Goal: Book appointment/travel/reservation

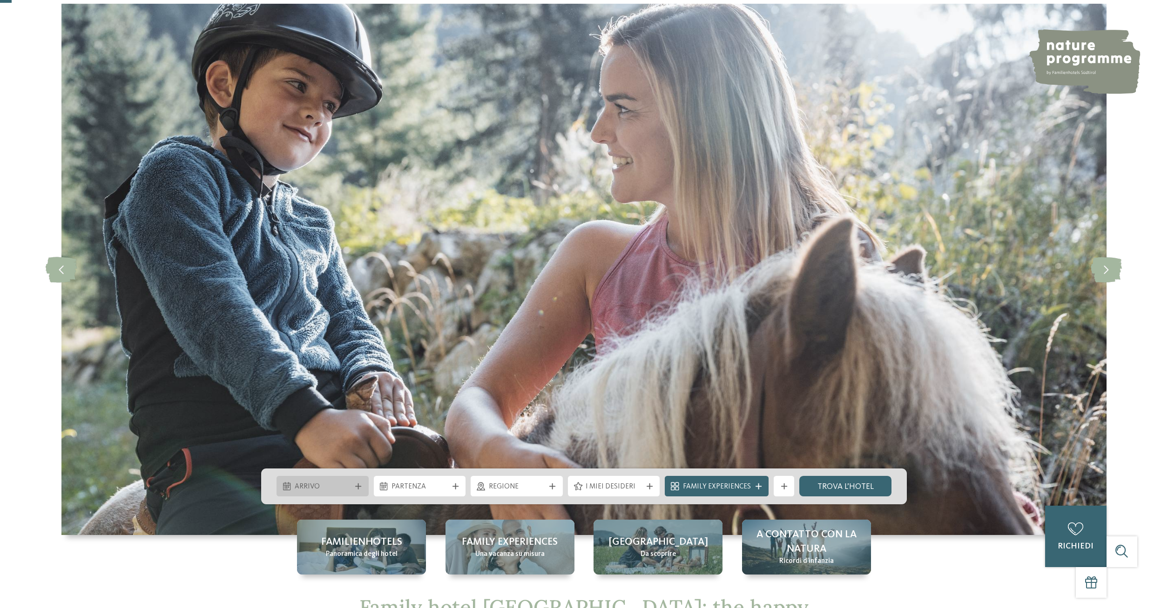
click at [355, 483] on div "Arrivo" at bounding box center [322, 486] width 92 height 20
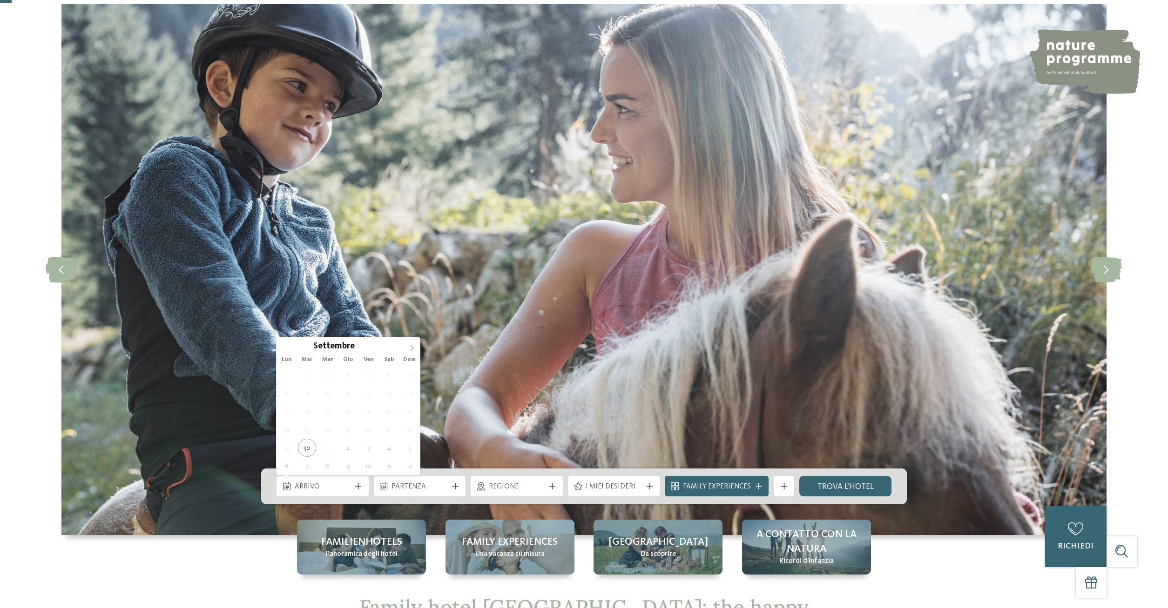
click at [410, 346] on icon at bounding box center [412, 348] width 7 height 7
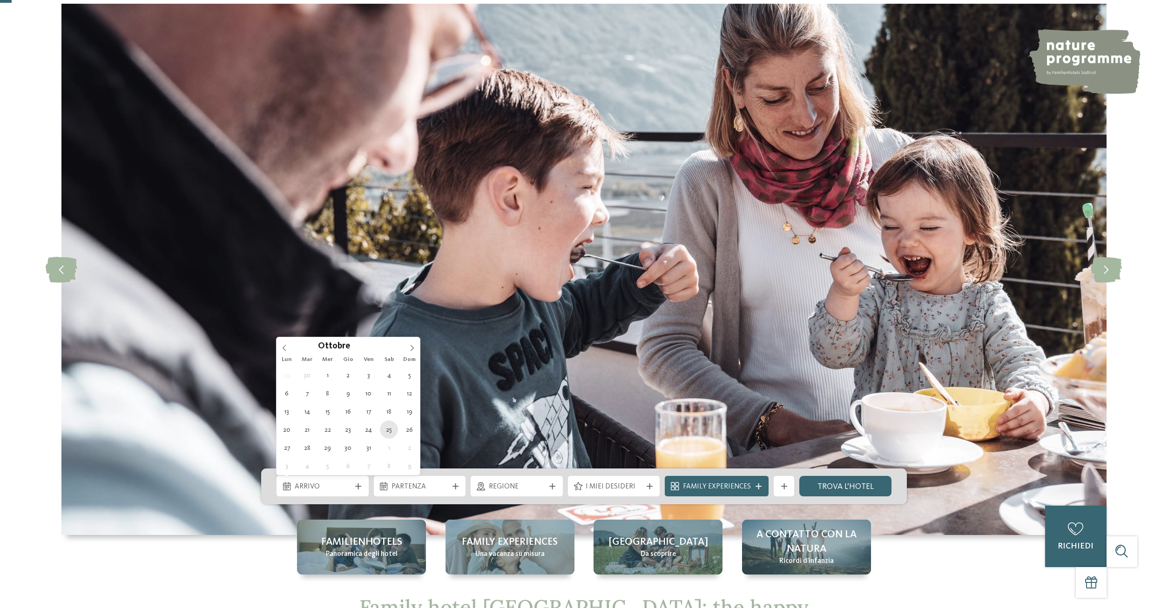
type div "[DATE]"
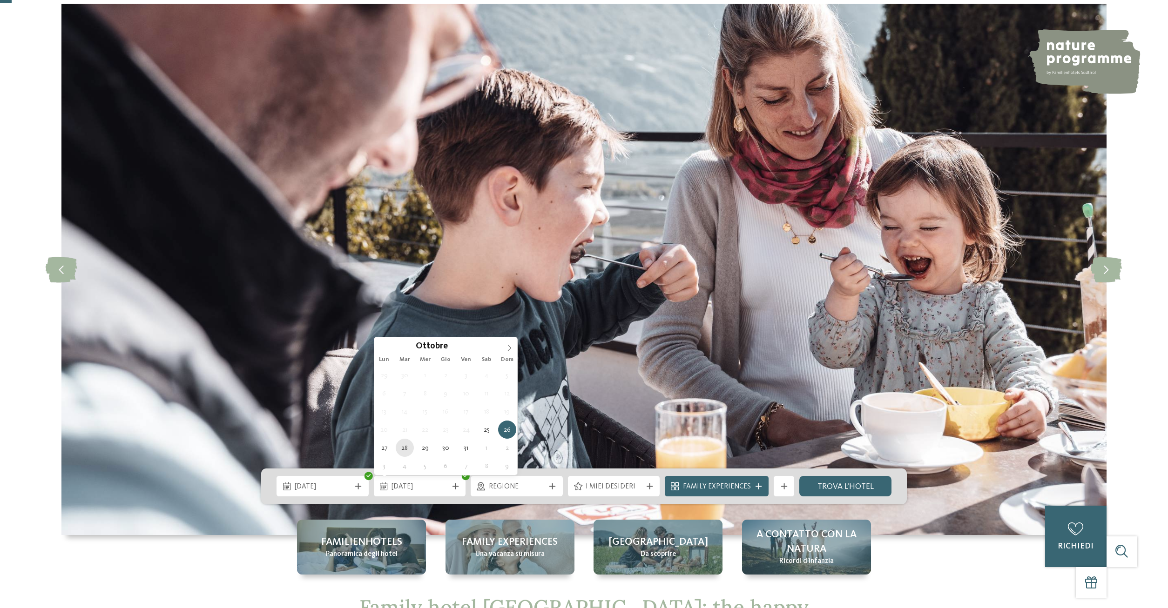
type div "[DATE]"
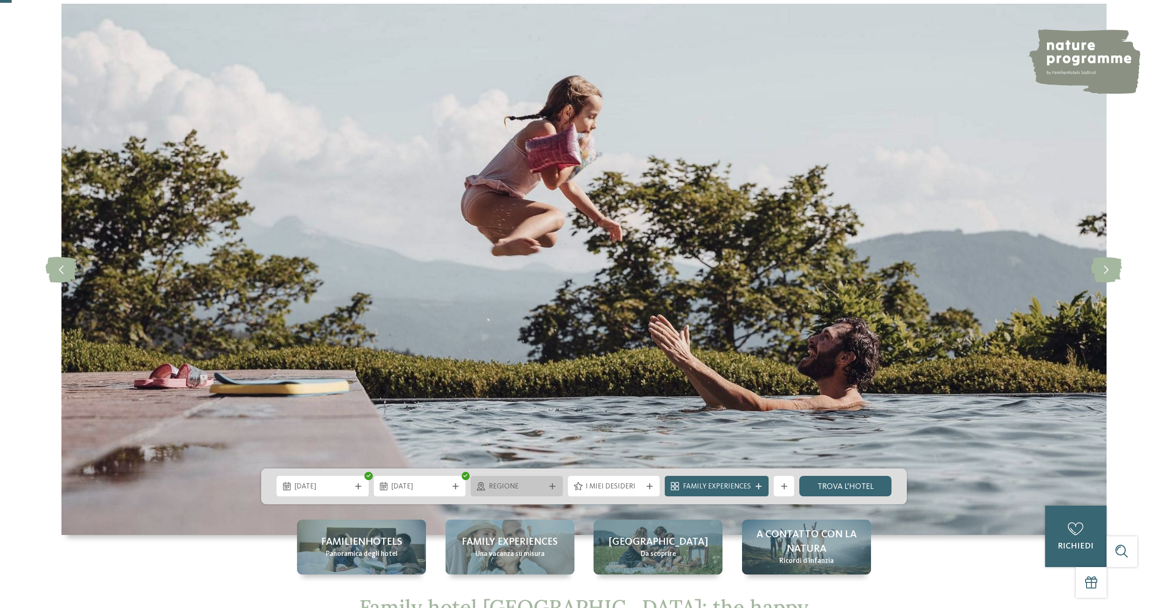
click at [537, 485] on span "Regione" at bounding box center [517, 487] width 56 height 10
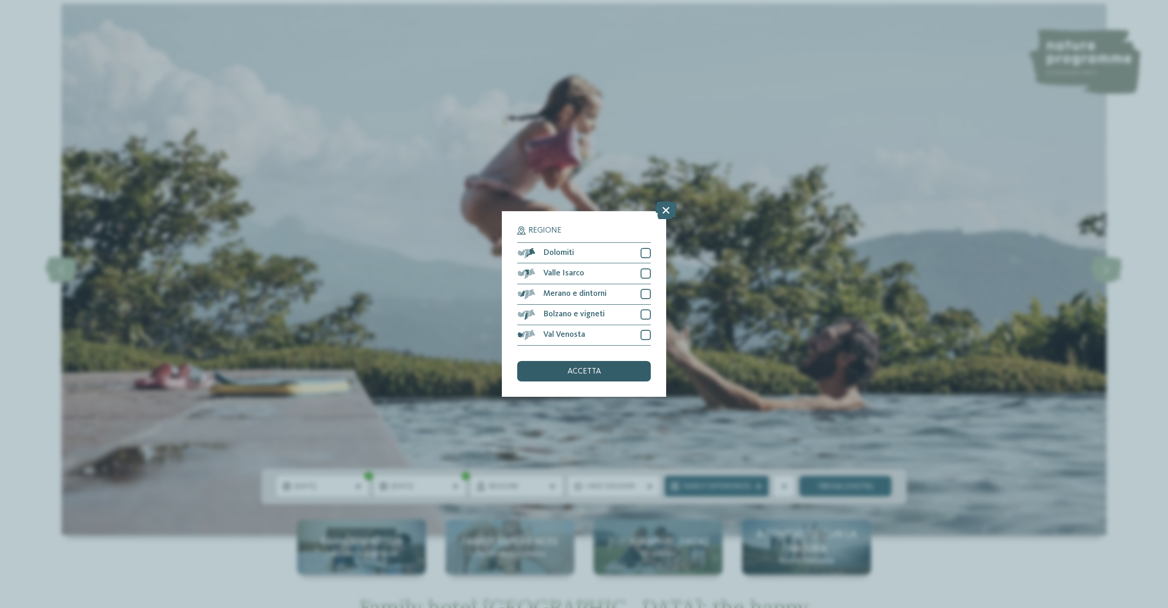
click at [591, 371] on span "accetta" at bounding box center [584, 372] width 34 height 8
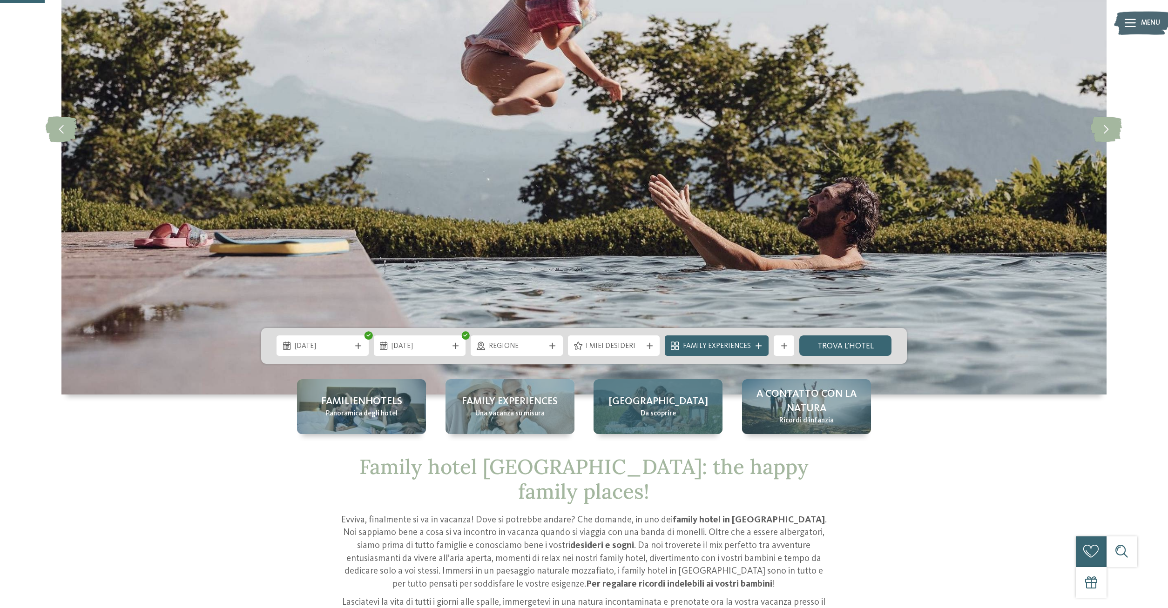
scroll to position [190, 0]
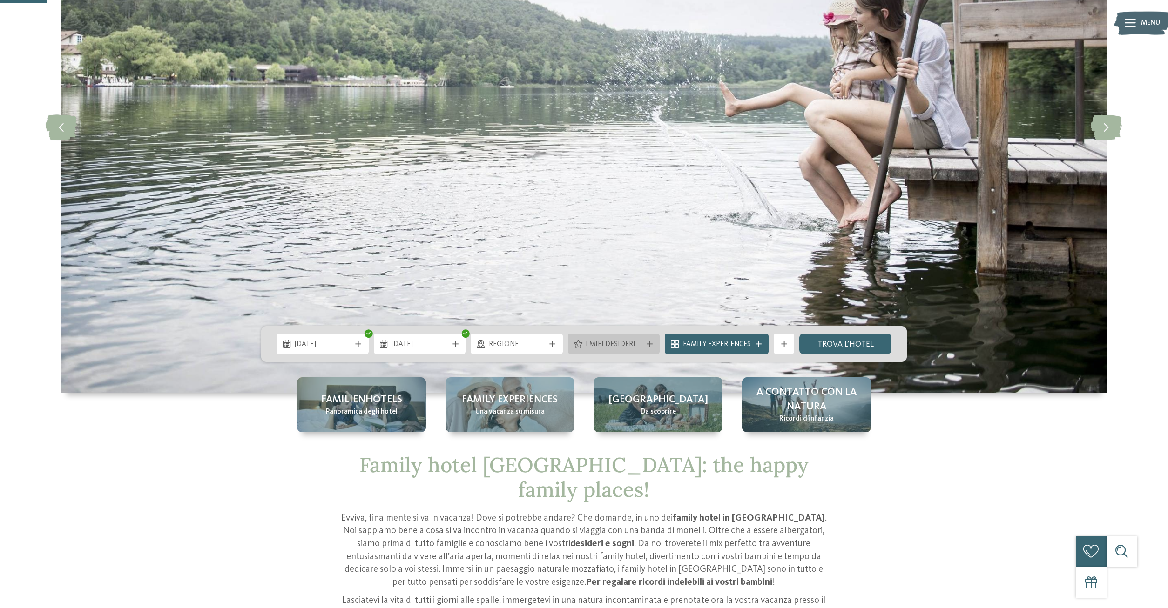
click at [648, 341] on div "I miei desideri" at bounding box center [614, 344] width 92 height 20
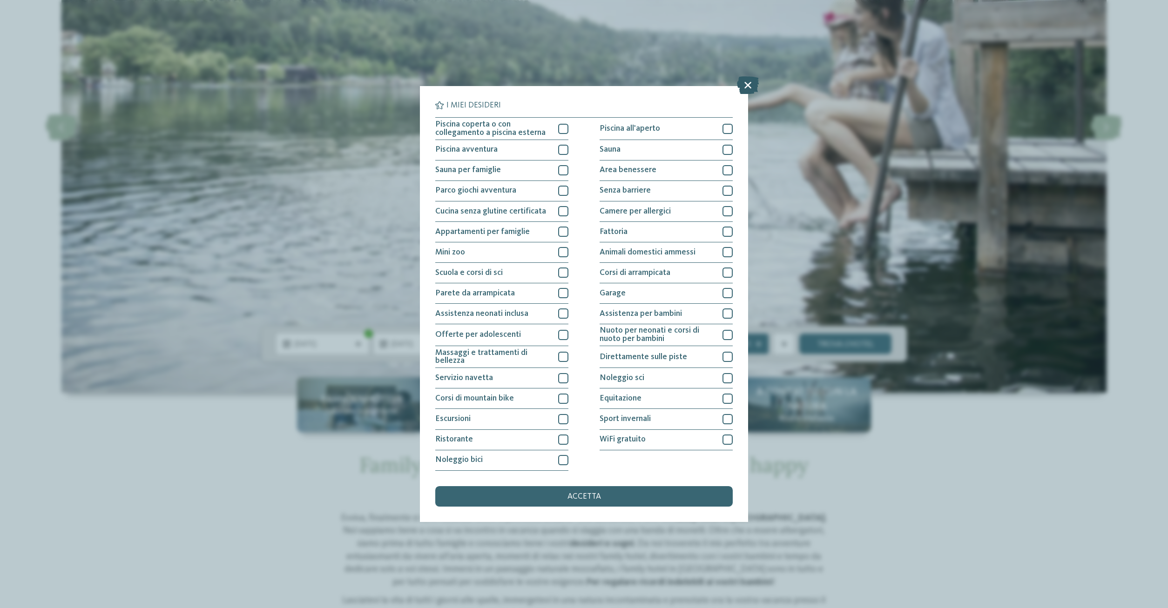
click at [748, 79] on icon at bounding box center [748, 86] width 22 height 18
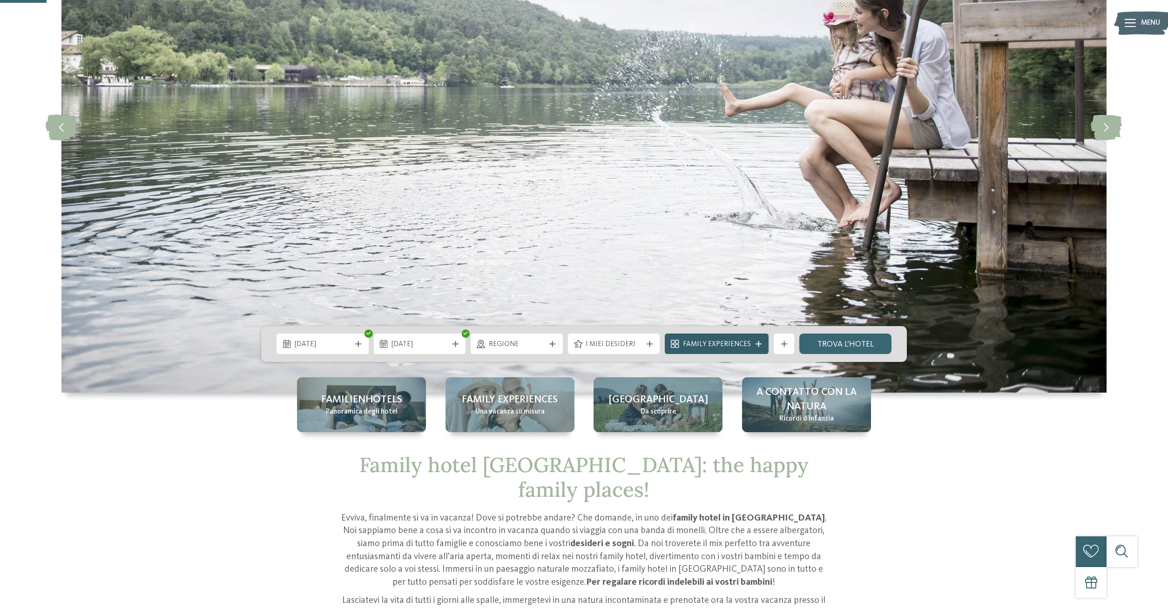
click at [718, 339] on div "Family Experiences" at bounding box center [716, 344] width 73 height 11
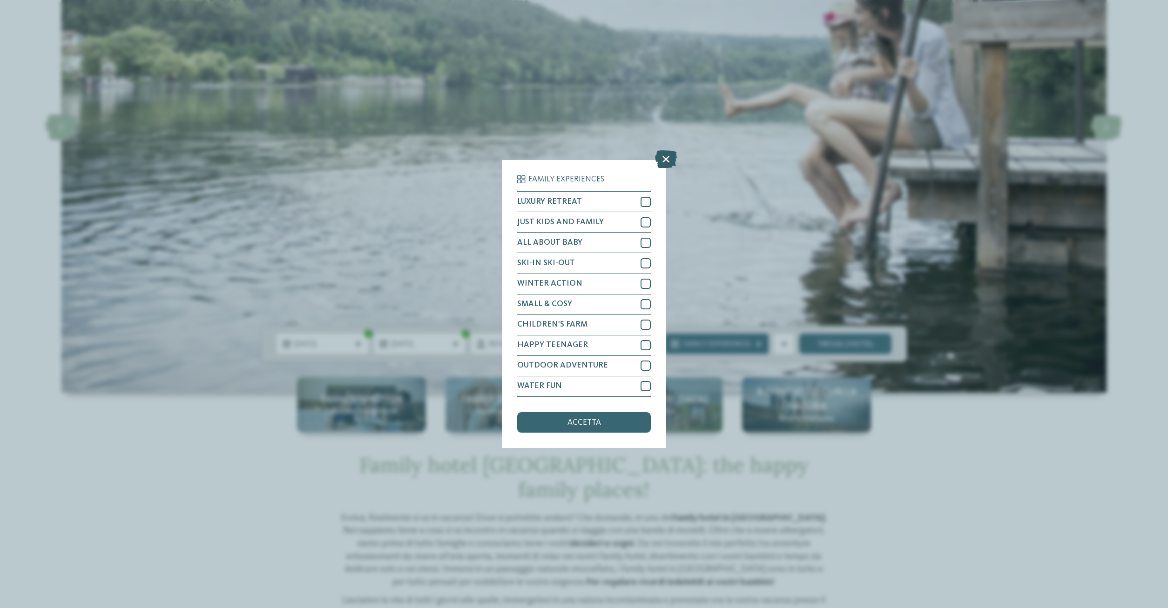
click at [666, 155] on icon at bounding box center [666, 160] width 22 height 18
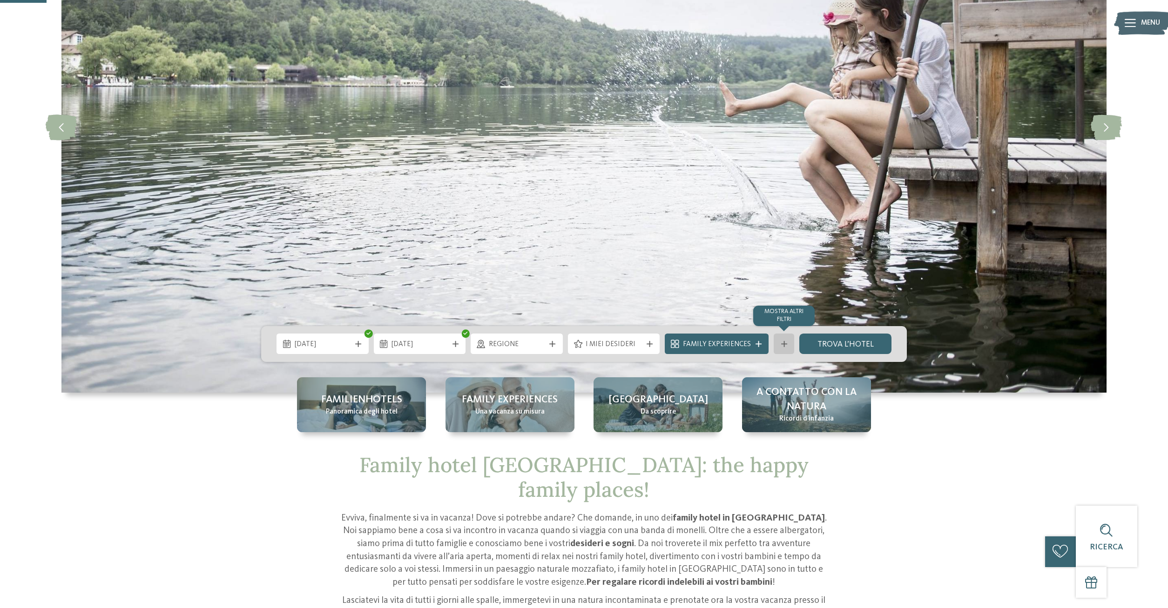
click at [778, 350] on div "mostra altri filtri" at bounding box center [784, 344] width 20 height 20
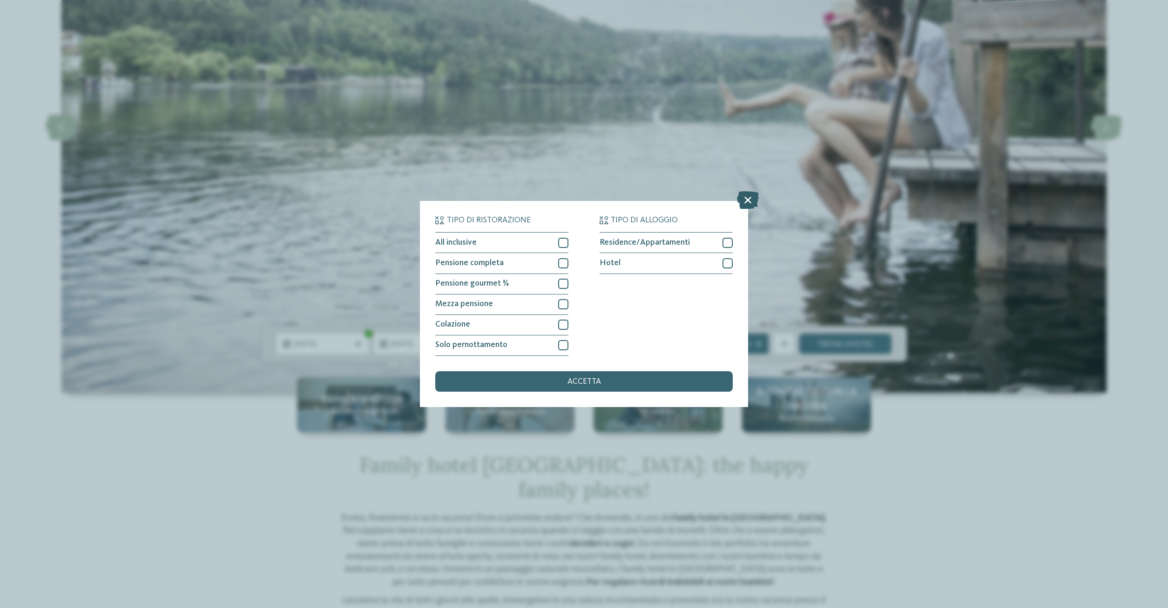
click at [749, 194] on icon at bounding box center [748, 201] width 22 height 18
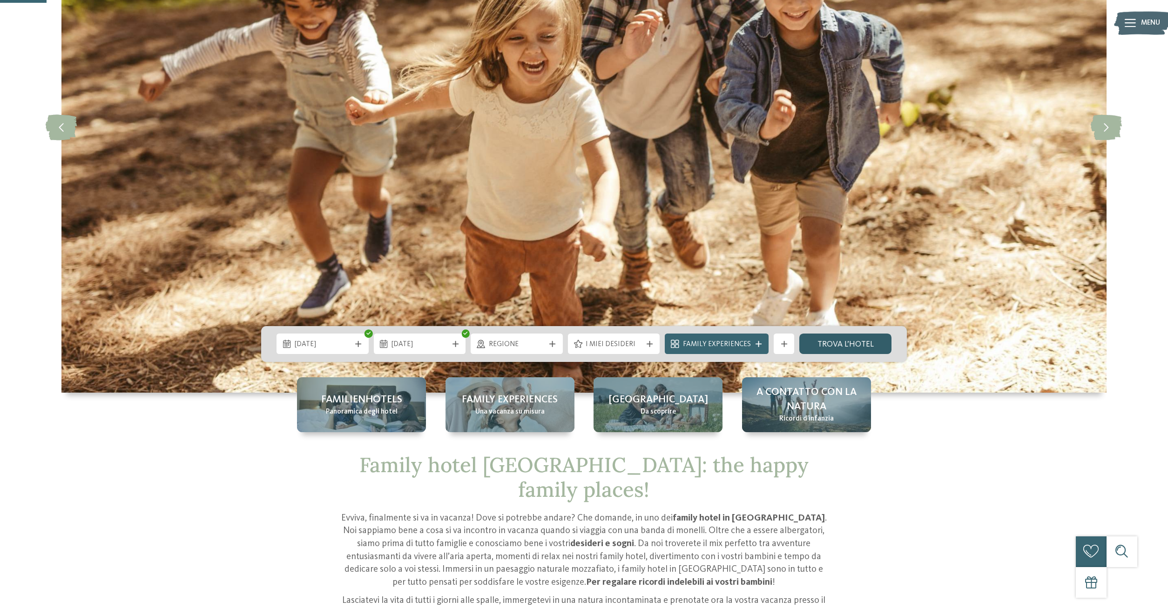
click at [847, 343] on link "trova l’hotel" at bounding box center [845, 344] width 92 height 20
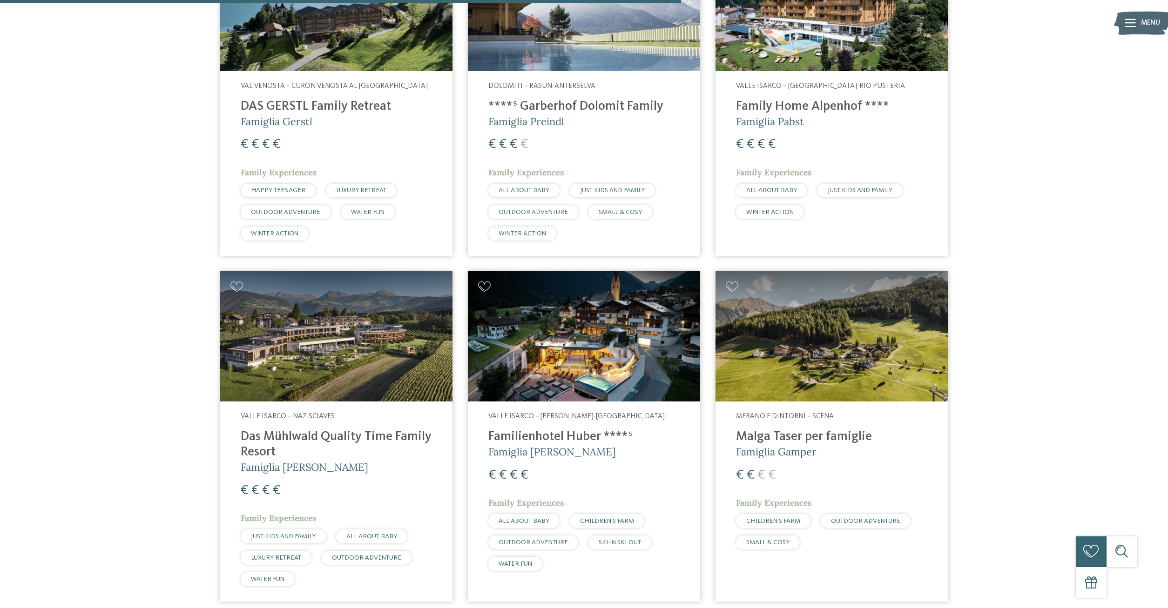
scroll to position [1338, 0]
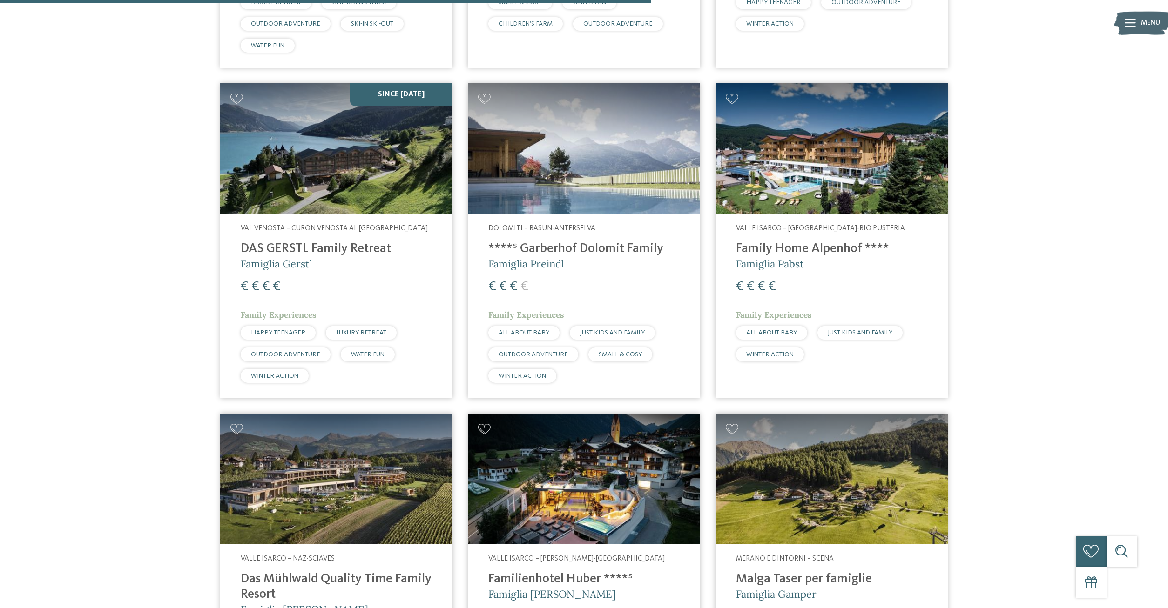
click at [628, 185] on img at bounding box center [584, 148] width 232 height 131
